Goal: Information Seeking & Learning: Learn about a topic

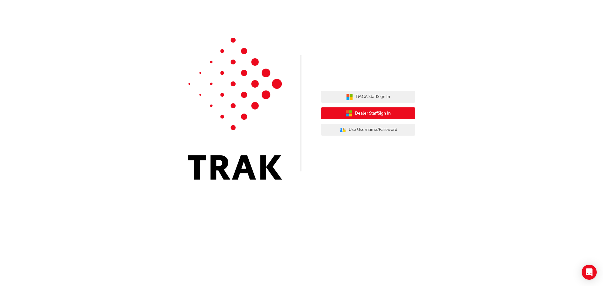
click at [385, 114] on span "Dealer Staff Sign In" at bounding box center [373, 113] width 36 height 7
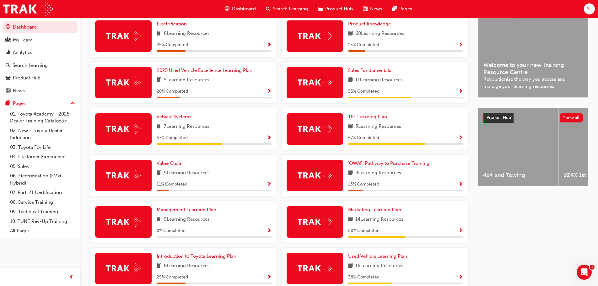
scroll to position [94, 0]
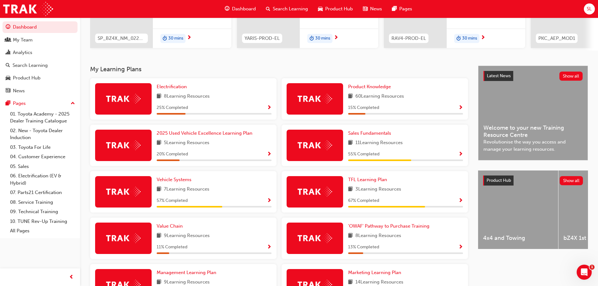
click at [197, 98] on span "8 Learning Resources" at bounding box center [187, 97] width 46 height 8
click at [270, 109] on span "Show Progress" at bounding box center [269, 108] width 5 height 6
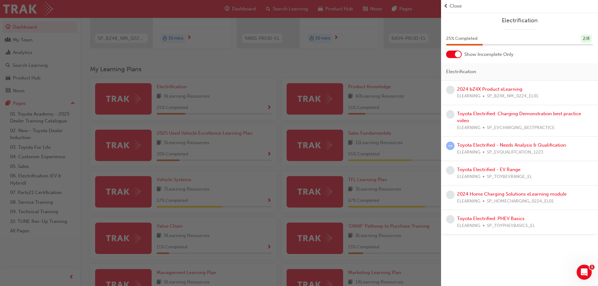
click at [459, 5] on span "Close" at bounding box center [455, 6] width 12 height 7
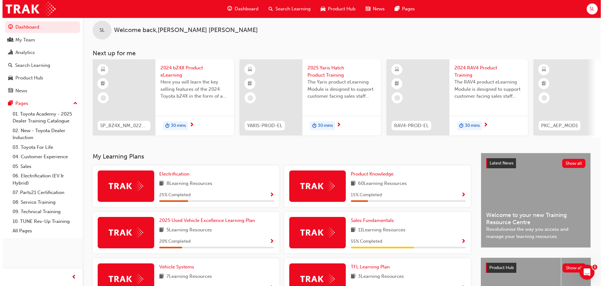
scroll to position [0, 0]
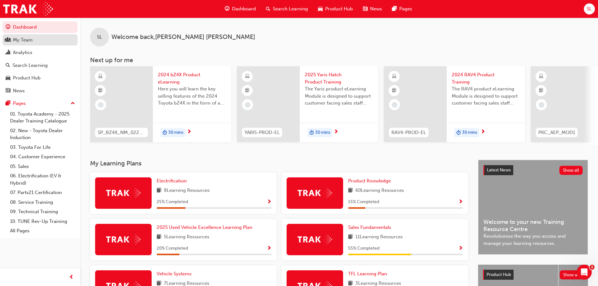
click at [30, 42] on div "My Team" at bounding box center [23, 39] width 20 height 7
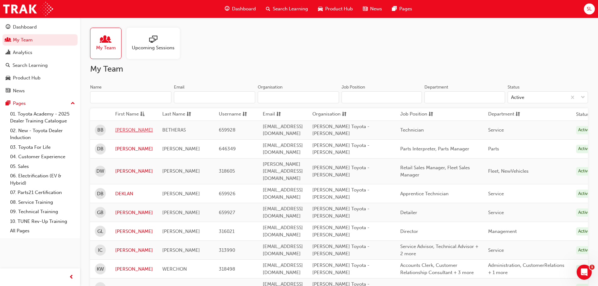
click at [126, 129] on link "BENJAMIN" at bounding box center [134, 129] width 38 height 7
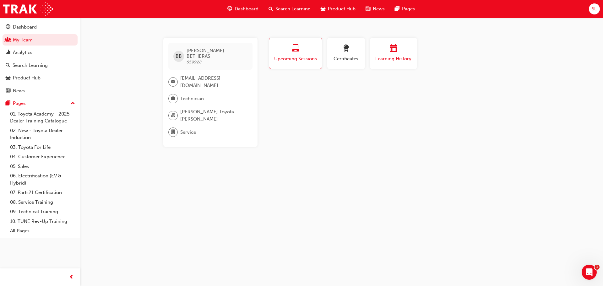
click at [394, 57] on span "Learning History" at bounding box center [393, 58] width 38 height 7
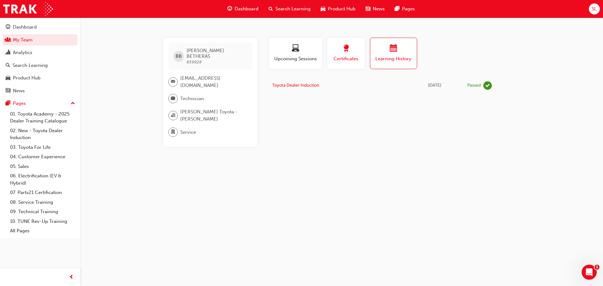
click at [347, 57] on span "Certificates" at bounding box center [346, 58] width 28 height 7
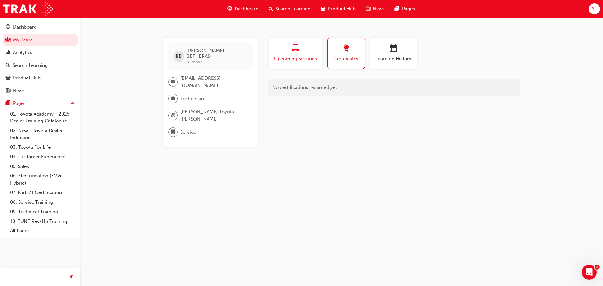
click at [298, 57] on span "Upcoming Sessions" at bounding box center [295, 58] width 44 height 7
click at [389, 54] on div "button" at bounding box center [393, 50] width 38 height 10
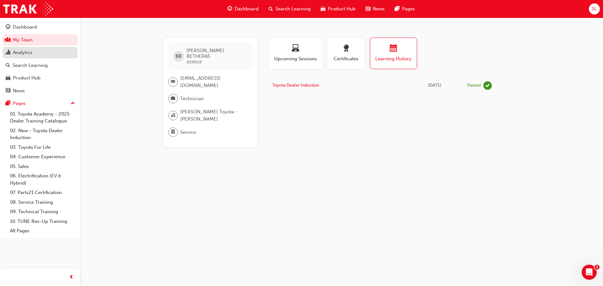
click at [24, 52] on div "Analytics" at bounding box center [22, 52] width 19 height 7
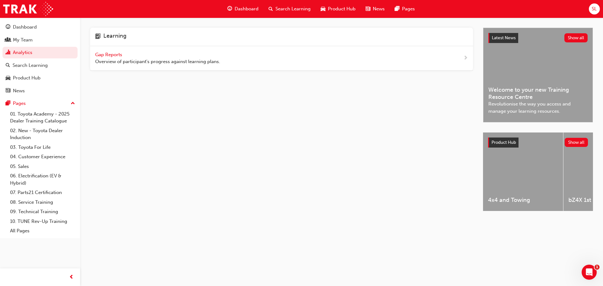
click at [118, 53] on span "Gap Reports" at bounding box center [109, 55] width 28 height 6
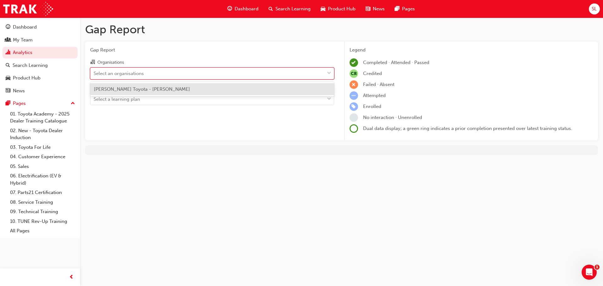
click at [143, 73] on div "Select an organisations" at bounding box center [119, 73] width 50 height 7
click at [94, 73] on input "Organisations option Millicent Toyota - MILLICENT focused, 1 of 1. 1 result ava…" at bounding box center [94, 72] width 1 height 5
click at [151, 91] on span "Millicent Toyota - MILLICENT" at bounding box center [142, 89] width 96 height 6
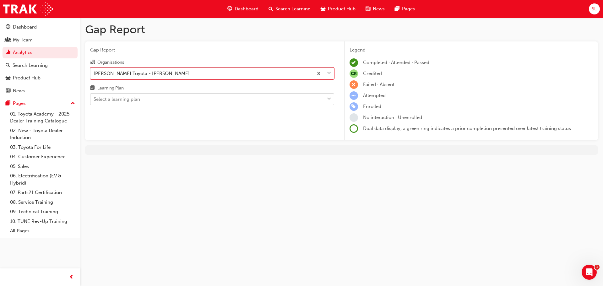
click at [141, 101] on div "Select a learning plan" at bounding box center [207, 99] width 234 height 11
click at [94, 101] on input "Learning Plan Select a learning plan" at bounding box center [94, 98] width 1 height 5
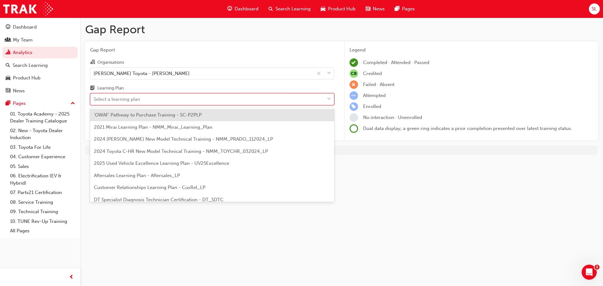
click at [394, 202] on div "Gap Report Gap Report Organisations Millicent Toyota - MILLICENT Learning Plan …" at bounding box center [301, 143] width 603 height 286
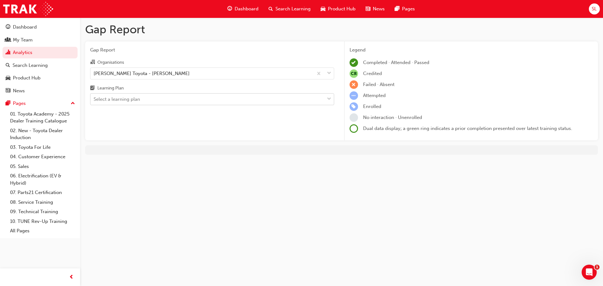
click at [130, 97] on div "Select a learning plan" at bounding box center [117, 99] width 46 height 7
click at [94, 97] on input "Learning Plan Select a learning plan" at bounding box center [94, 98] width 1 height 5
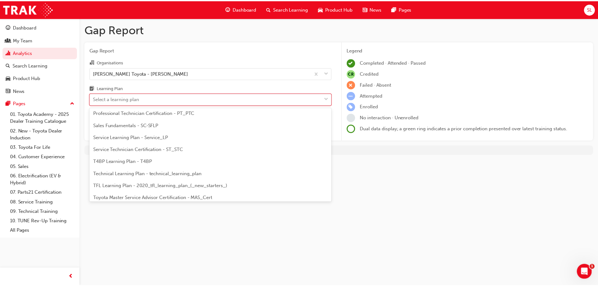
scroll to position [220, 0]
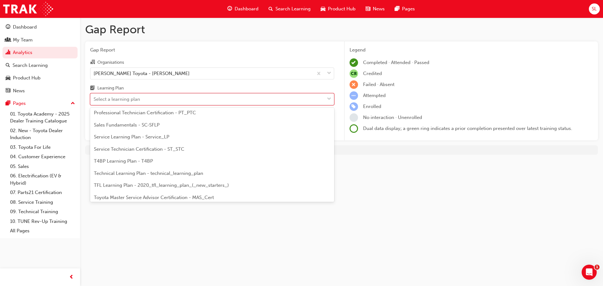
click at [143, 135] on span "Service Learning Plan - Service_LP" at bounding box center [131, 137] width 75 height 6
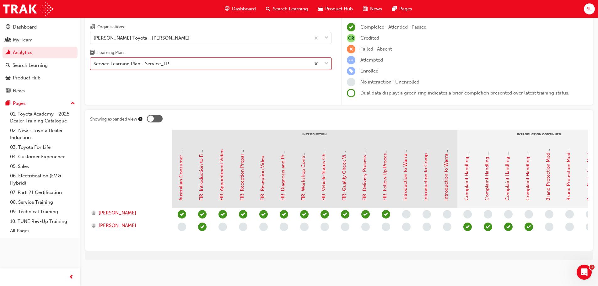
scroll to position [9, 0]
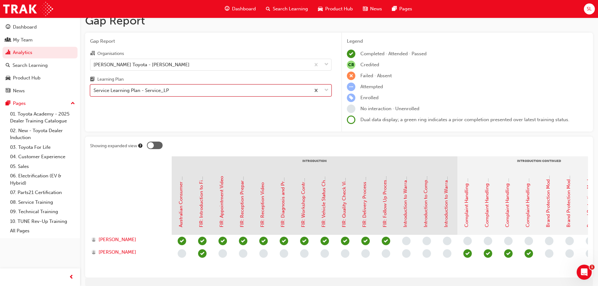
click at [185, 90] on div "Service Learning Plan - Service_LP" at bounding box center [200, 90] width 220 height 11
click at [94, 90] on input "Learning Plan option Service Learning Plan - Service_LP, selected. 0 results av…" at bounding box center [94, 90] width 1 height 5
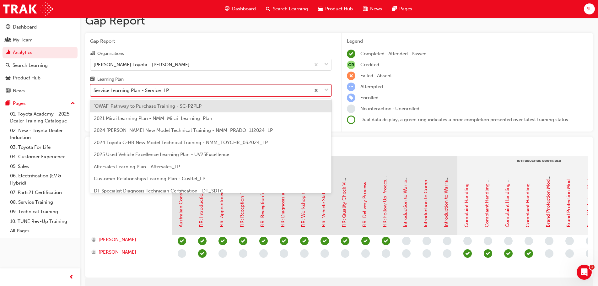
scroll to position [165, 0]
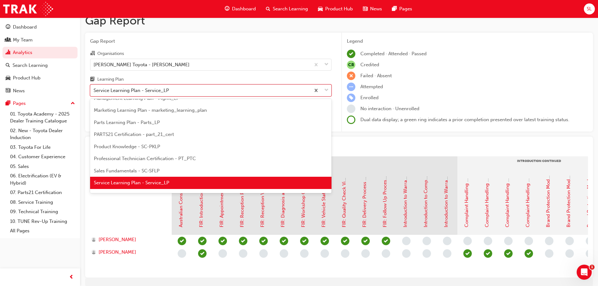
click at [150, 124] on span "Parts Learning Plan - Parts_LP" at bounding box center [127, 123] width 66 height 6
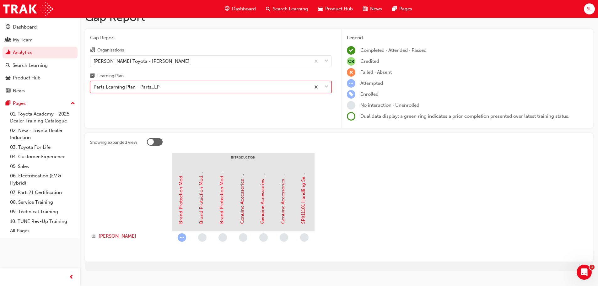
scroll to position [23, 0]
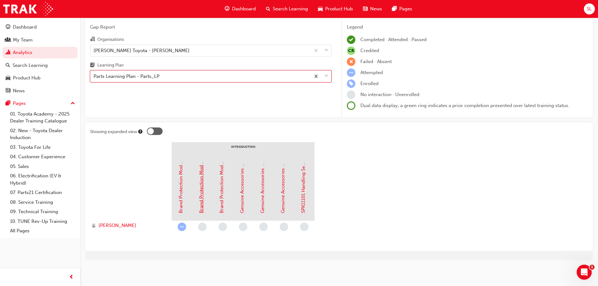
click at [201, 195] on link "Brand Protection Module 2 - Parts Policy" at bounding box center [201, 168] width 6 height 89
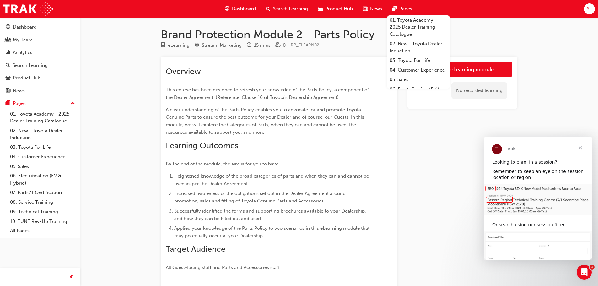
click at [341, 9] on span "Product Hub" at bounding box center [339, 8] width 28 height 7
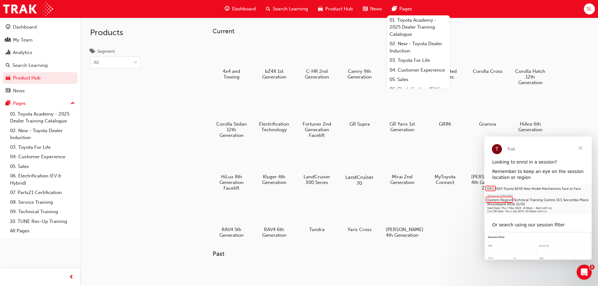
click at [356, 161] on div at bounding box center [359, 159] width 35 height 25
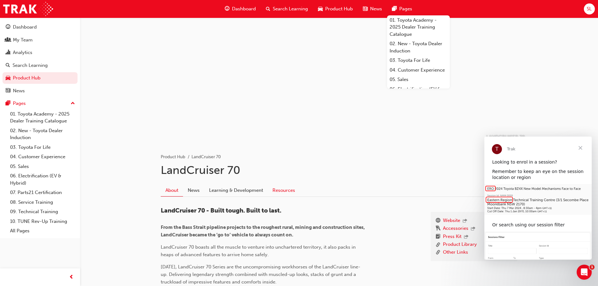
click at [293, 190] on link "Resources" at bounding box center [284, 190] width 32 height 12
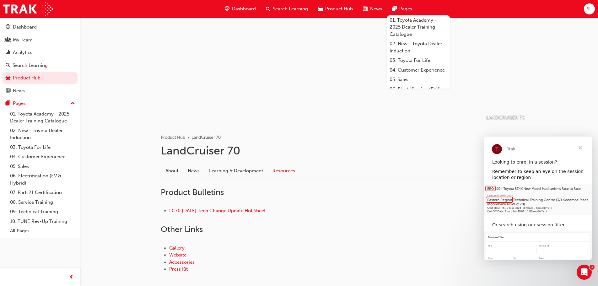
scroll to position [52, 0]
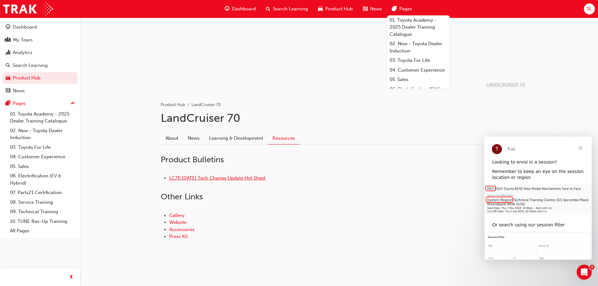
click at [221, 177] on link "LC70 December 2024 Tech Change Update Hot Sheet" at bounding box center [217, 178] width 96 height 6
